Goal: Task Accomplishment & Management: Manage account settings

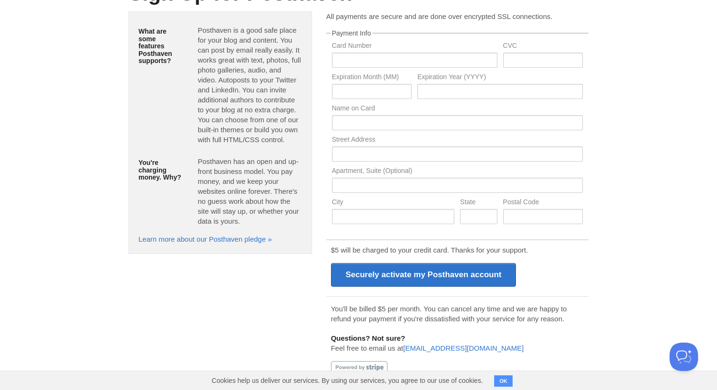
click at [503, 378] on button "OK" at bounding box center [503, 381] width 18 height 11
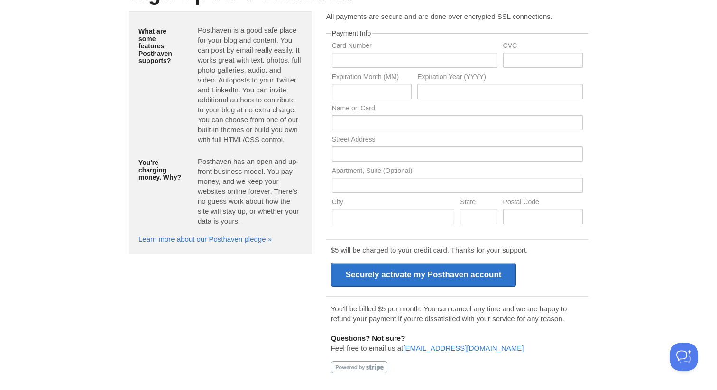
click at [605, 65] on body "Logout Welcome! You have signed up successfully. Welcome! You have signed up su…" at bounding box center [358, 145] width 717 height 489
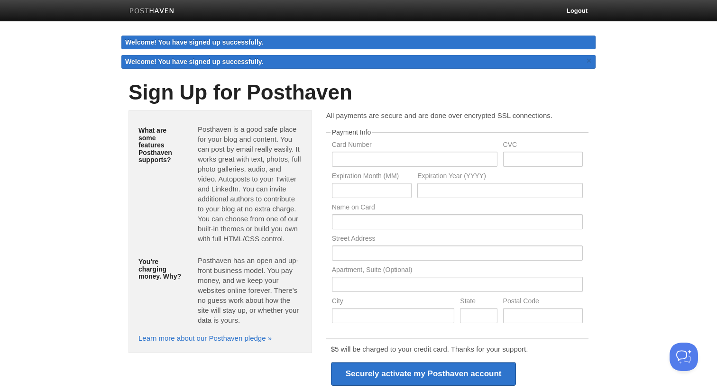
click at [154, 11] on img at bounding box center [151, 11] width 45 height 7
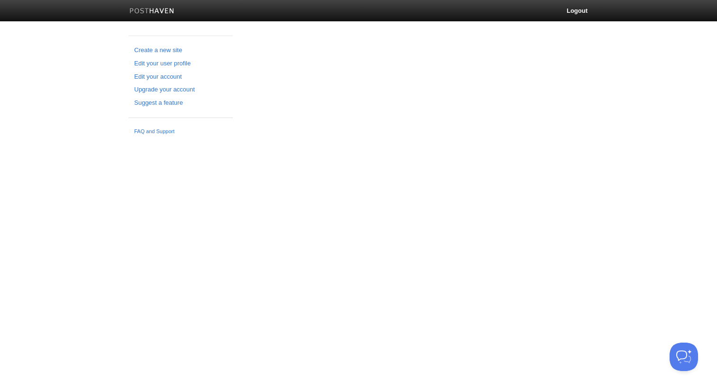
click at [373, 16] on nav "Logout" at bounding box center [358, 10] width 474 height 21
